Goal: Navigation & Orientation: Find specific page/section

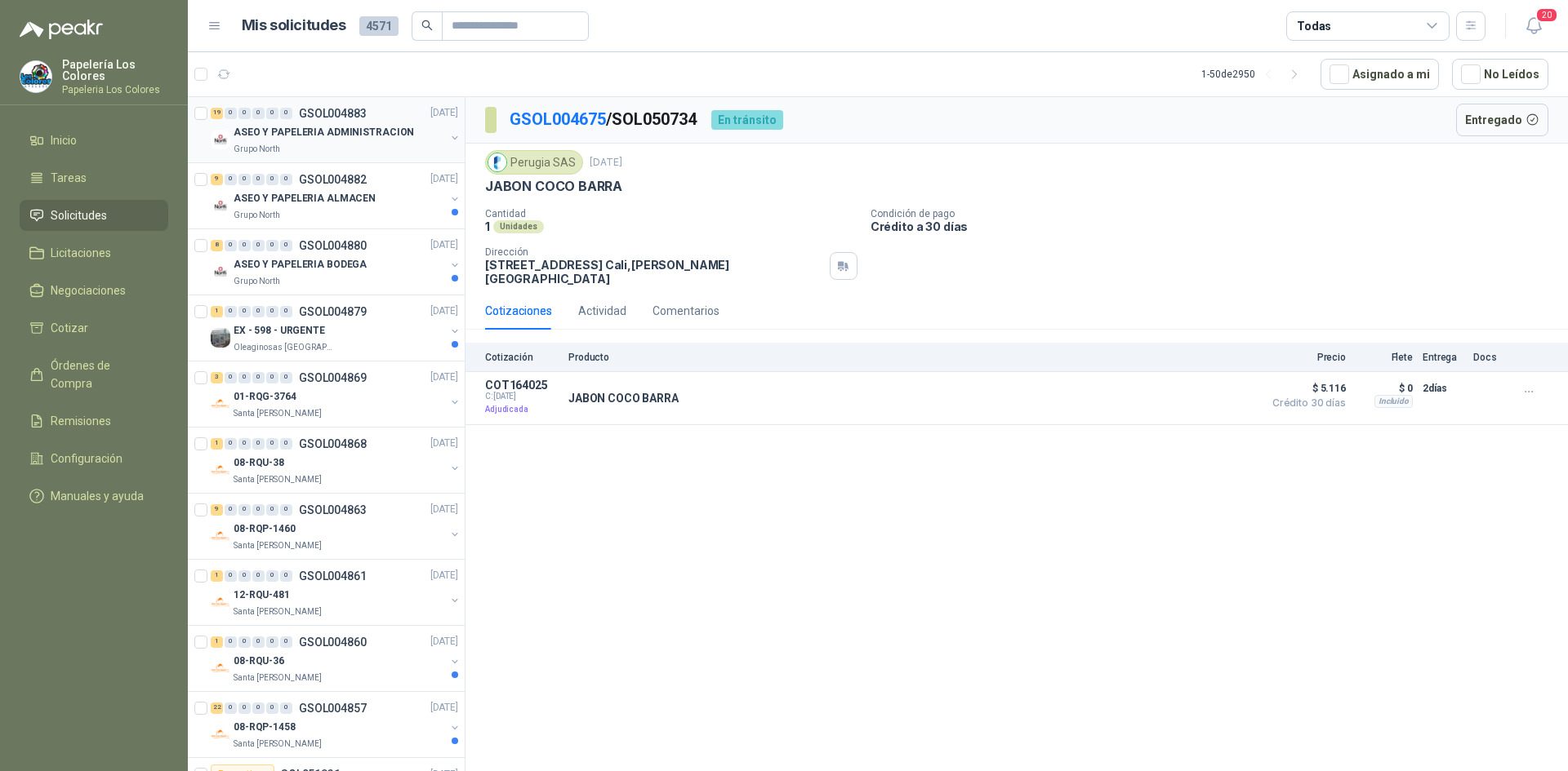
click at [325, 134] on p "ASEO Y PAPELERIA ADMINISTRACION" at bounding box center [324, 134] width 180 height 16
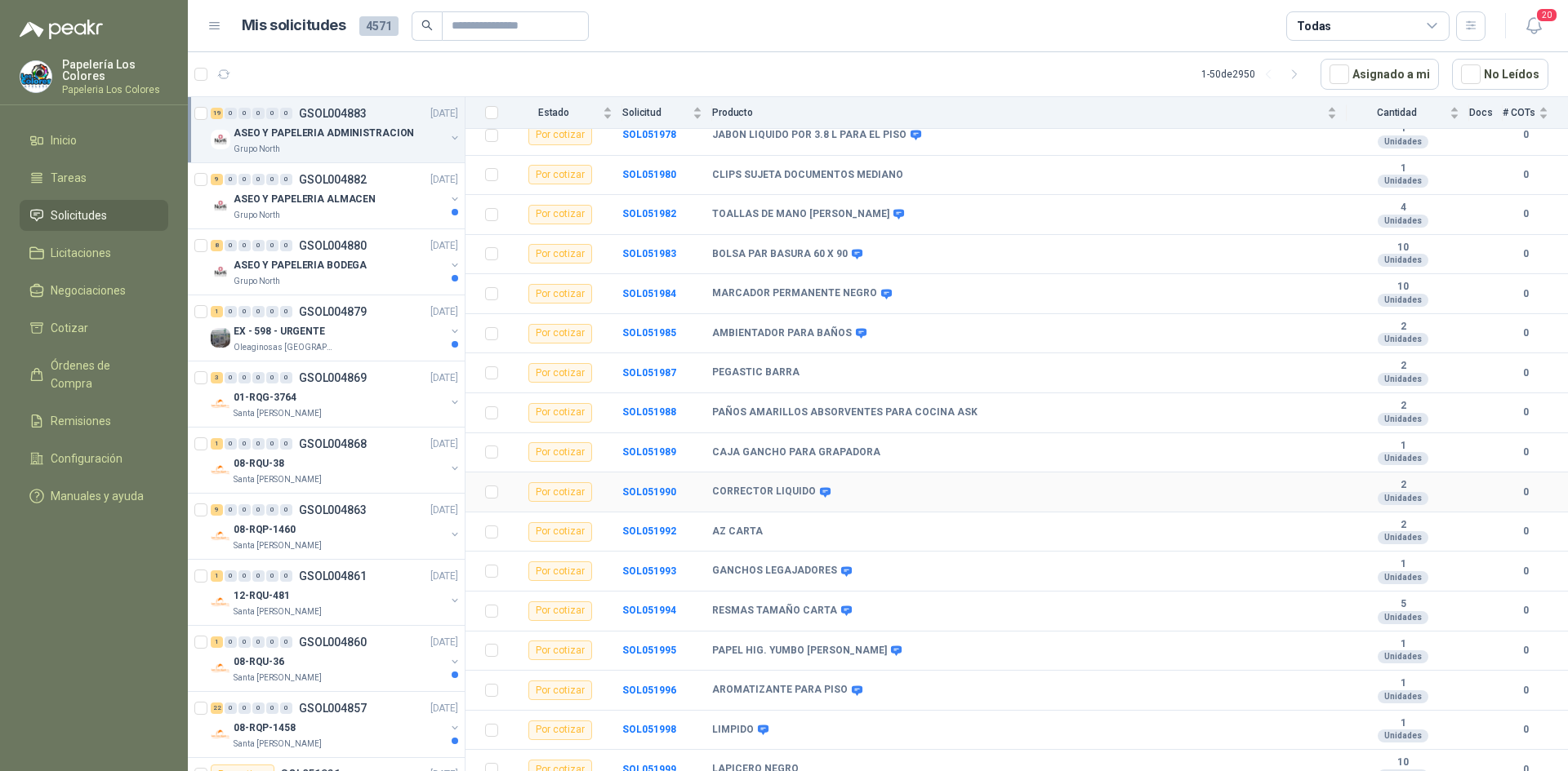
scroll to position [210, 0]
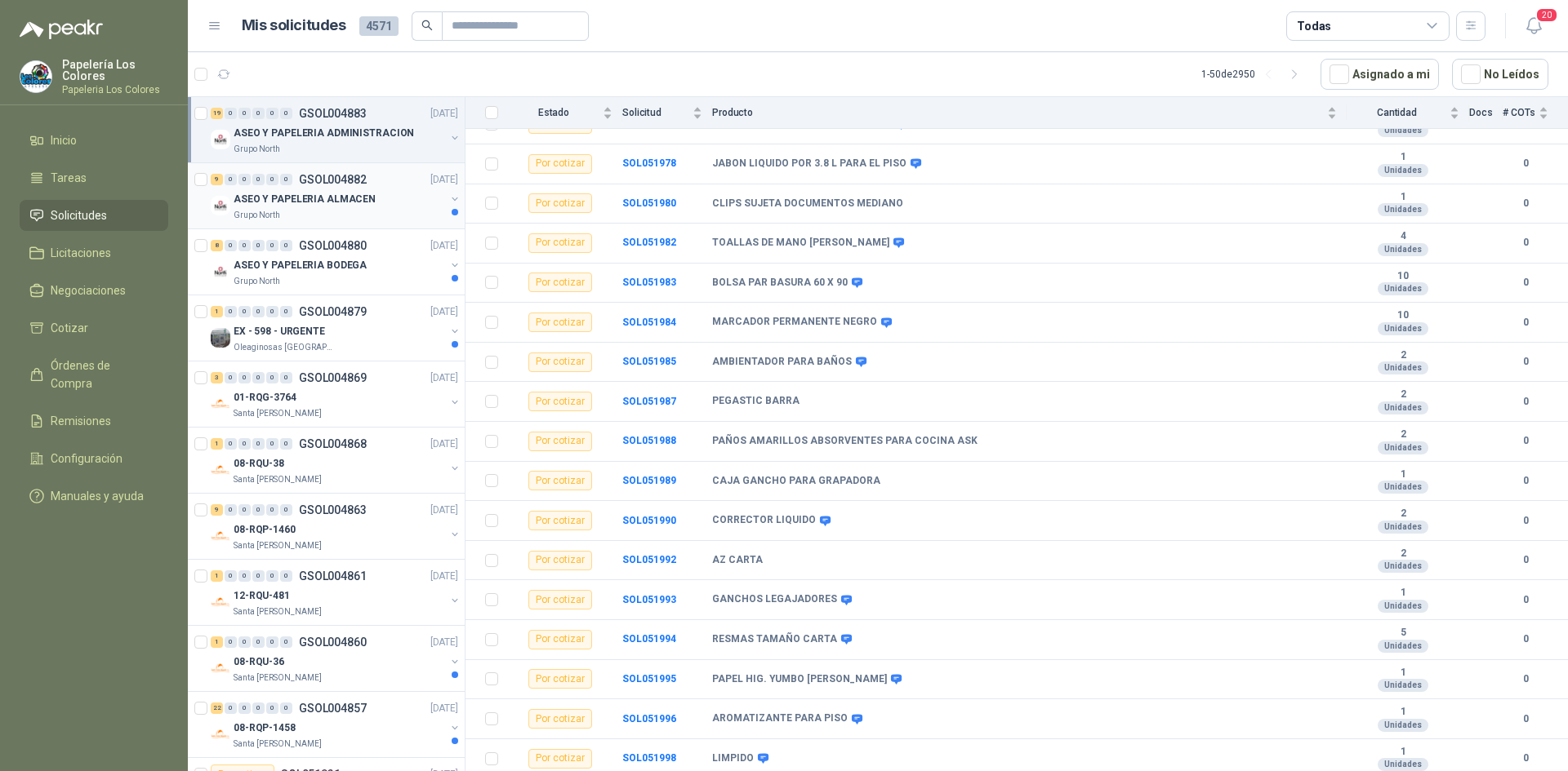
click at [250, 201] on p "ASEO Y PAPELERIA ALMACEN" at bounding box center [305, 200] width 142 height 16
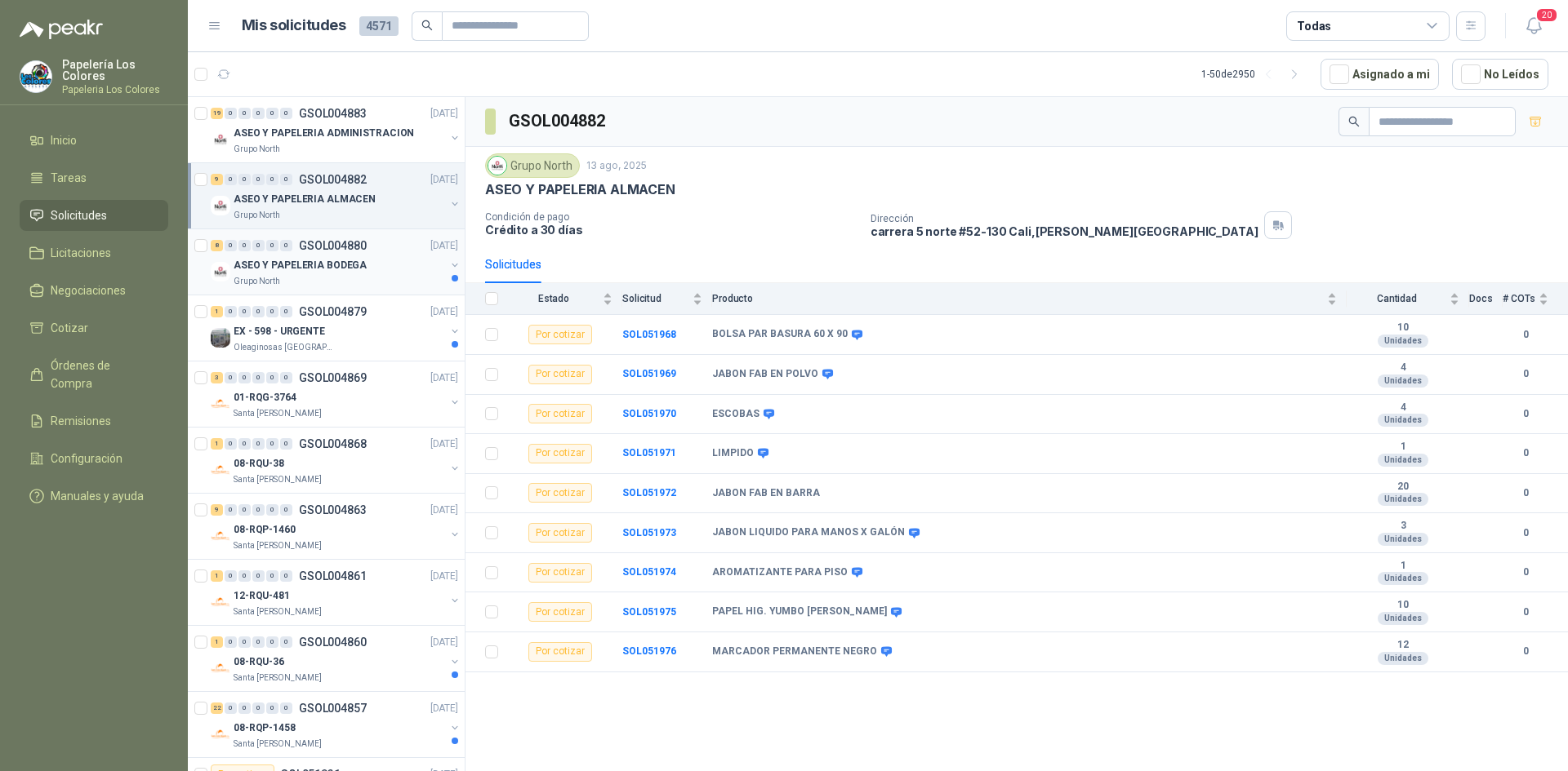
click at [353, 261] on p "ASEO Y PAPELERIA BODEGA" at bounding box center [300, 266] width 133 height 16
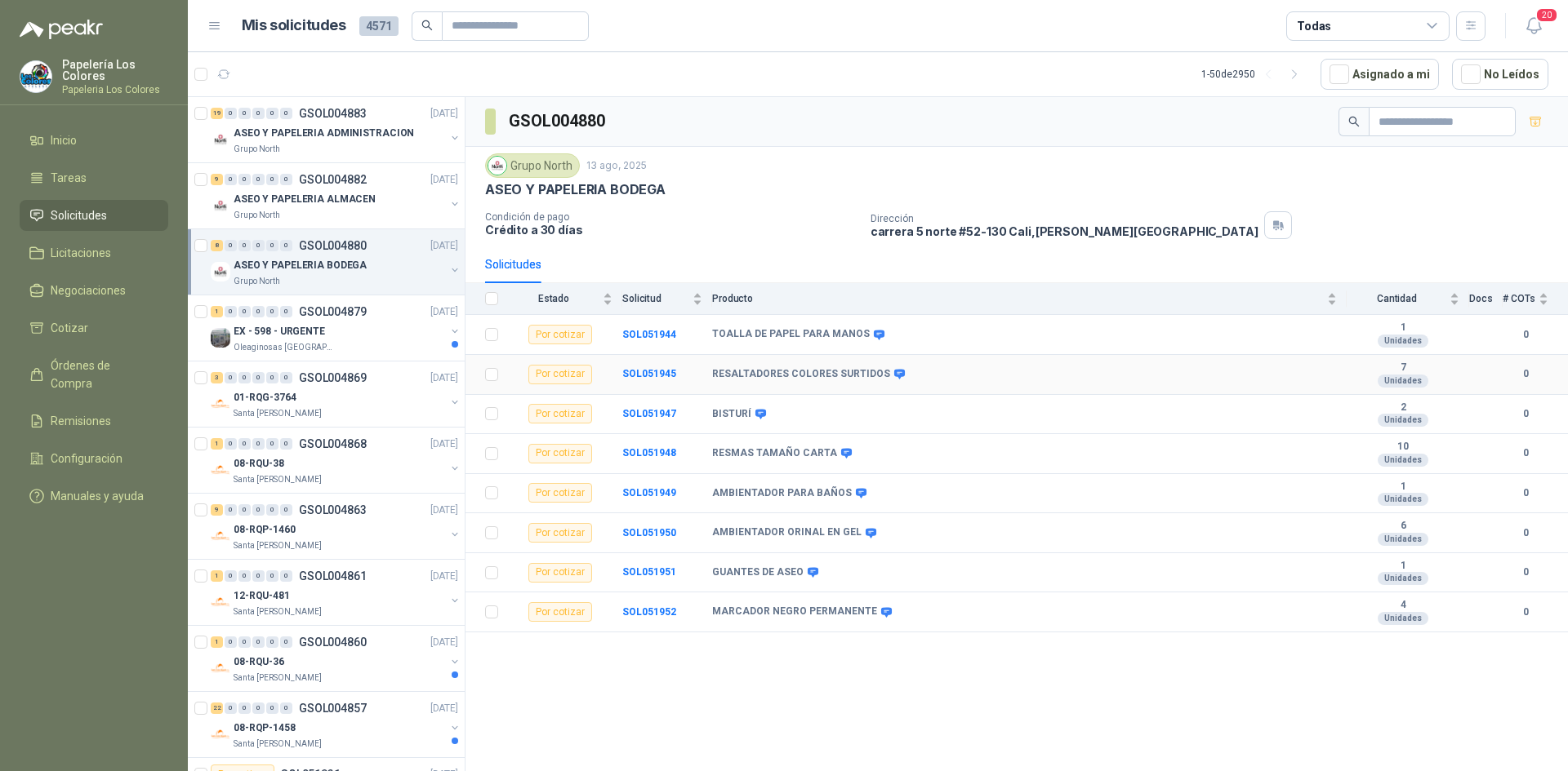
click at [211, 236] on link "8 0 0 0 0 0 GSOL004880 [DATE] ASEO Y PAPELERIA BODEGA Grupo North" at bounding box center [336, 262] width 250 height 52
